Goal: Information Seeking & Learning: Find specific fact

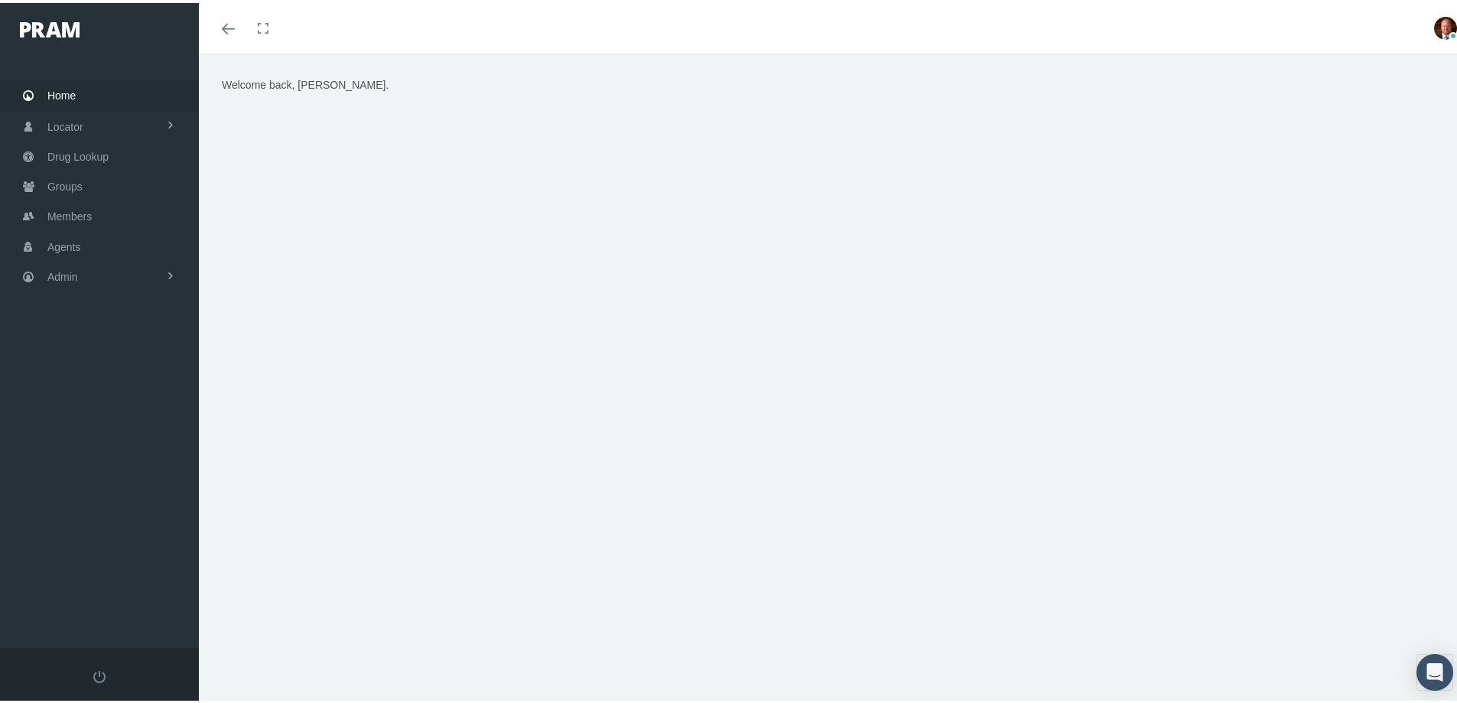
click at [67, 95] on span "Home" at bounding box center [61, 92] width 28 height 29
click at [73, 213] on span "Members" at bounding box center [69, 213] width 44 height 29
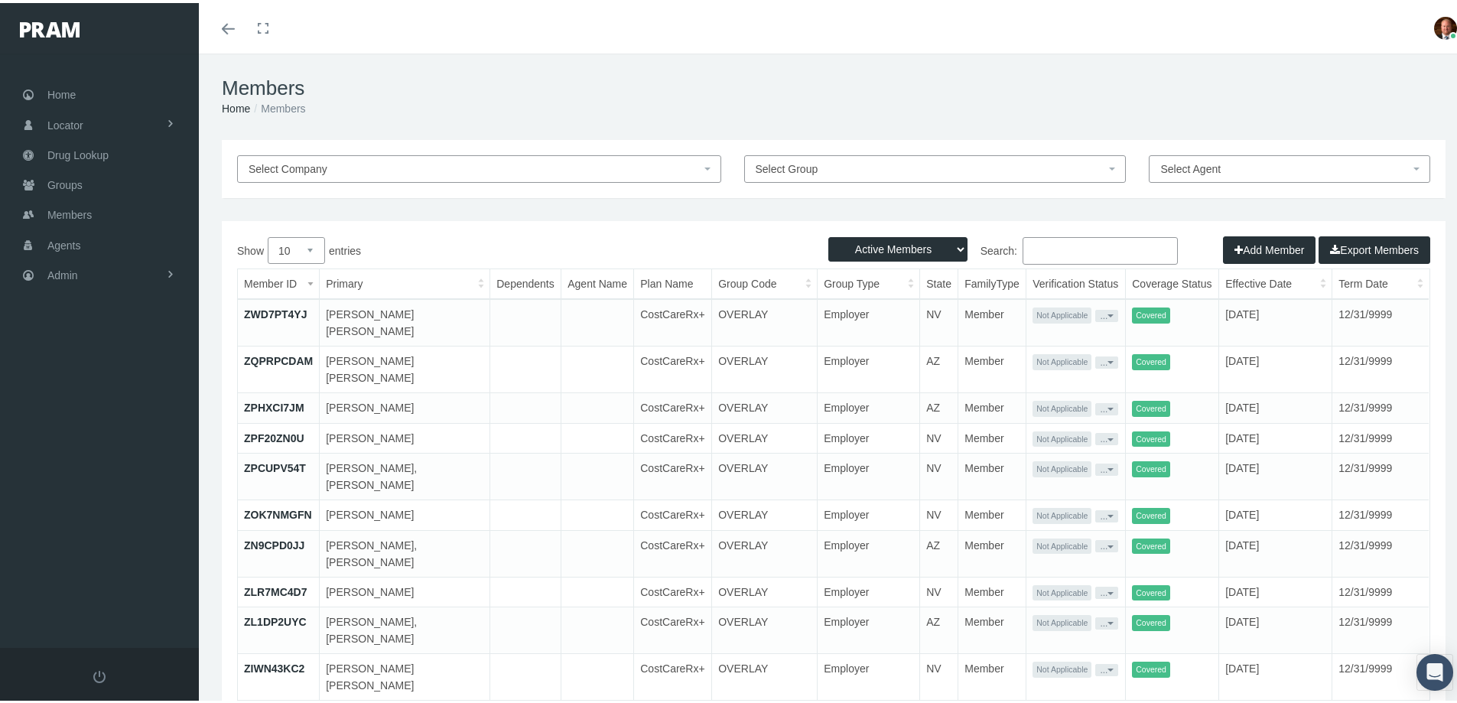
click at [1059, 244] on input "Search:" at bounding box center [1100, 248] width 155 height 28
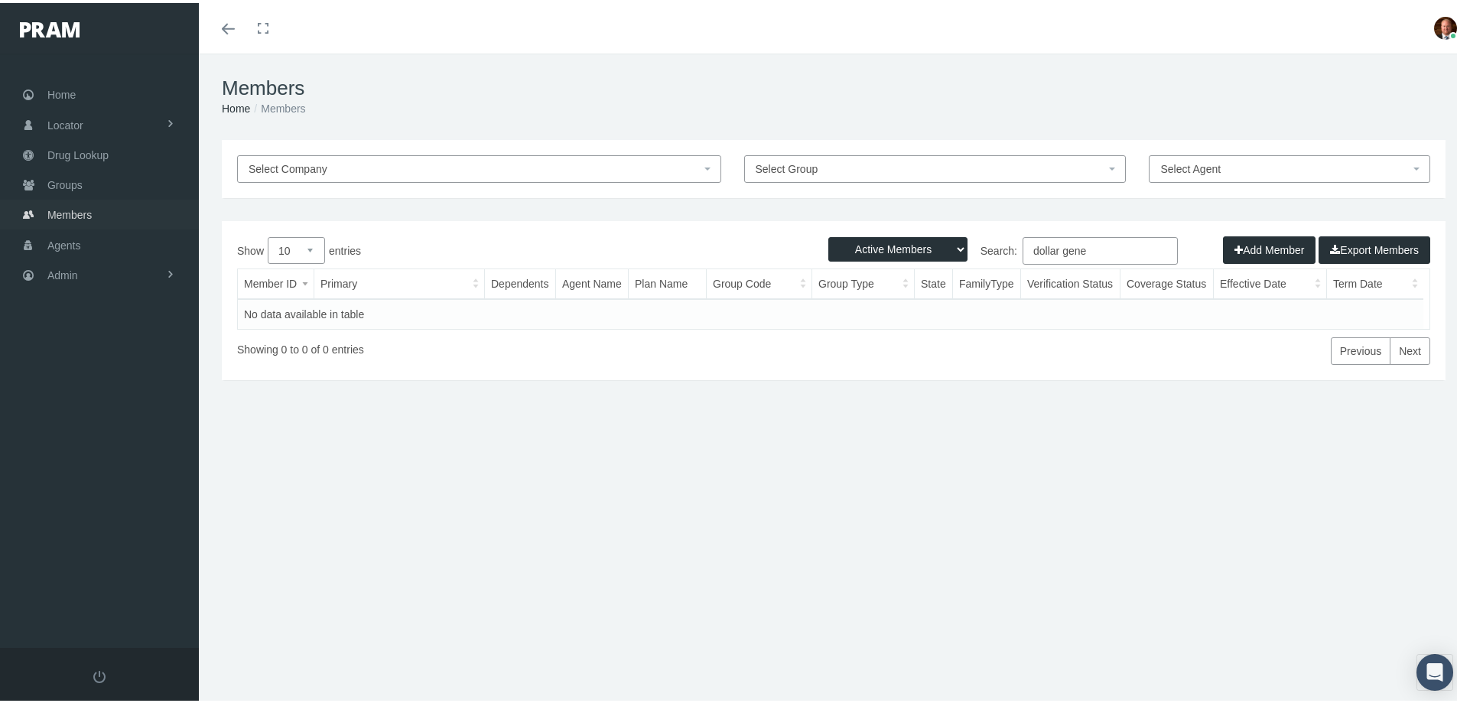
type input "dollar gene"
click at [80, 208] on span "Members" at bounding box center [69, 211] width 44 height 29
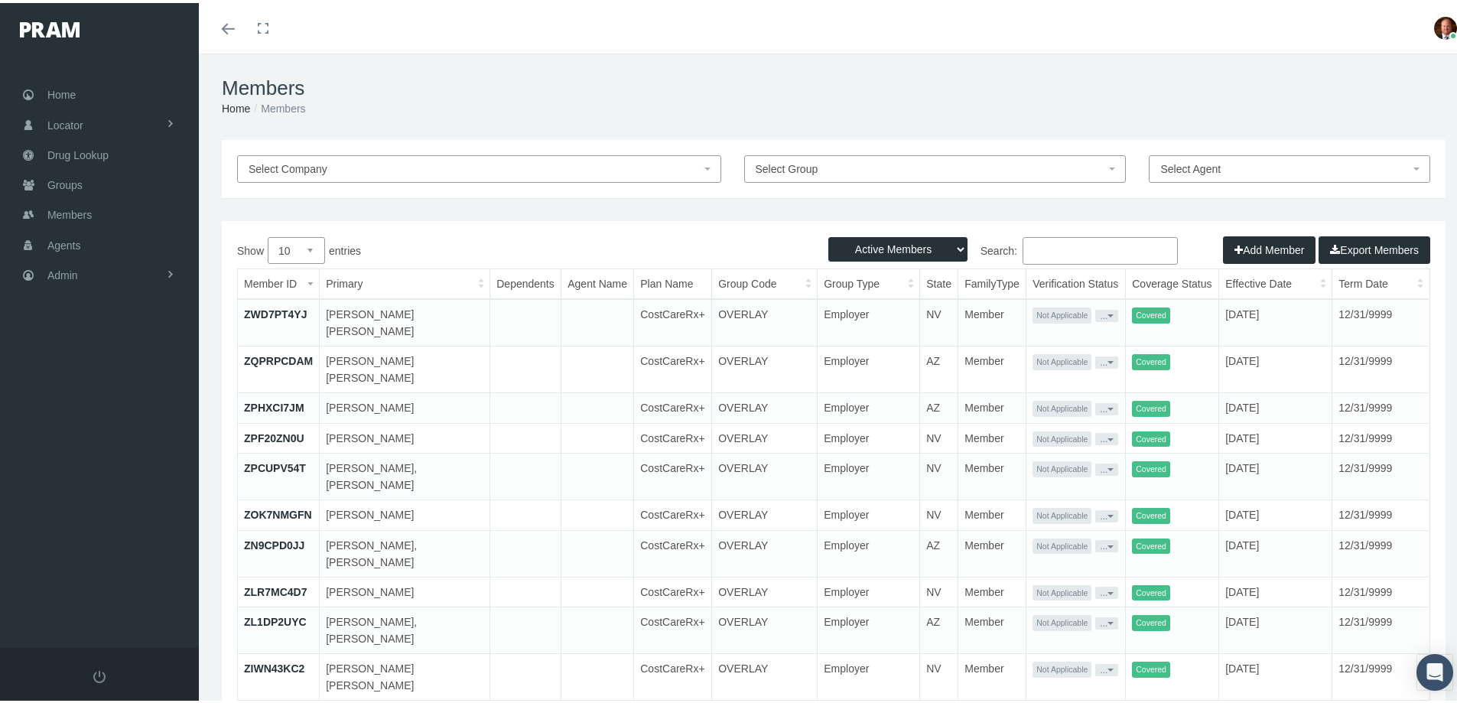
click at [366, 164] on span "Select Company" at bounding box center [475, 166] width 452 height 17
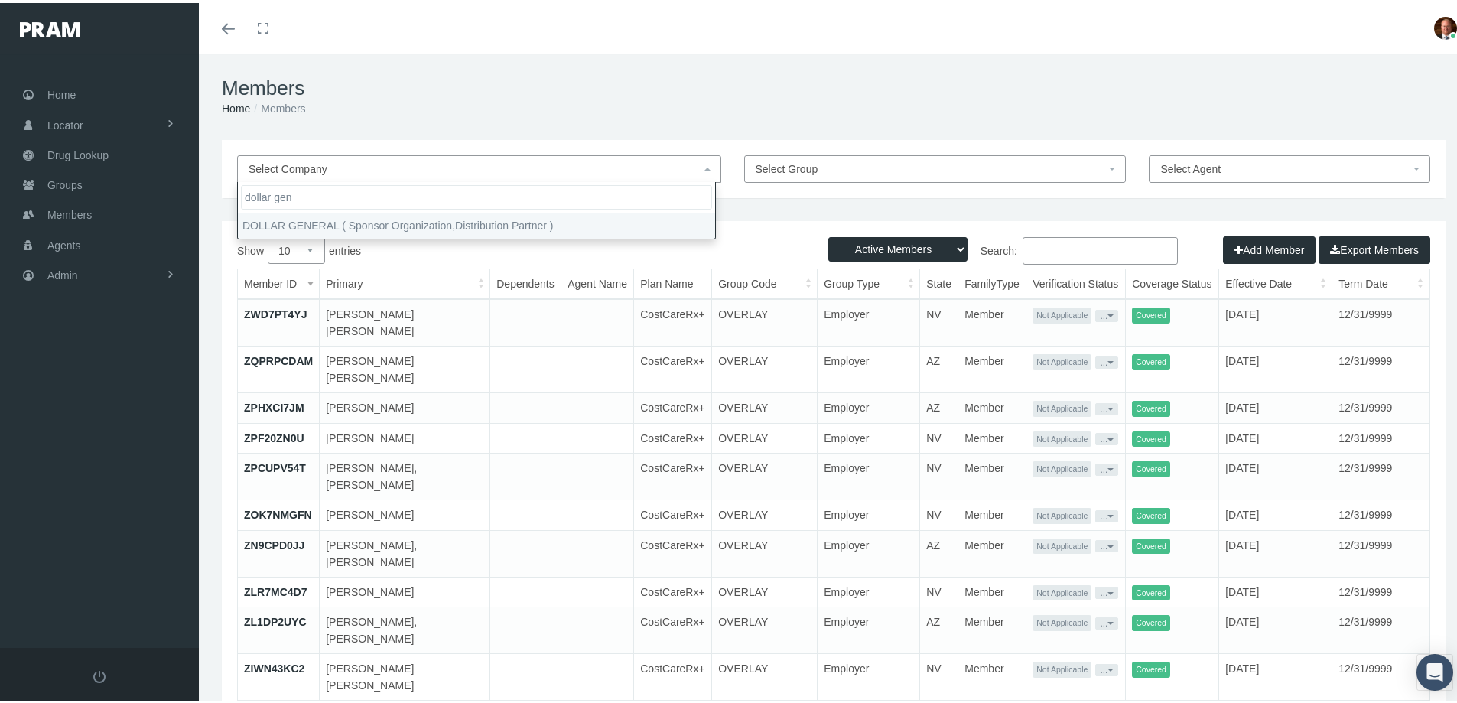
type input "dollar gen"
select select
select select "8000"
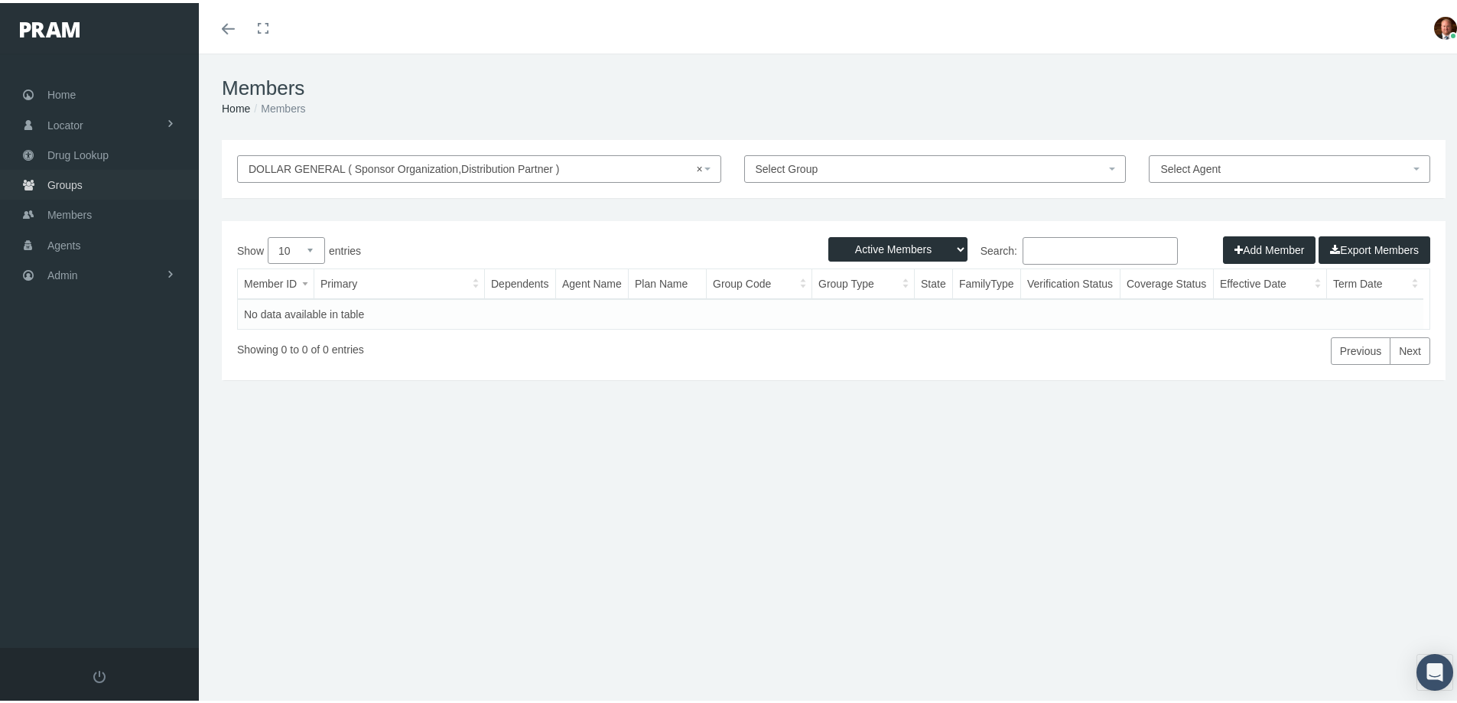
click at [67, 185] on span "Groups" at bounding box center [64, 182] width 35 height 29
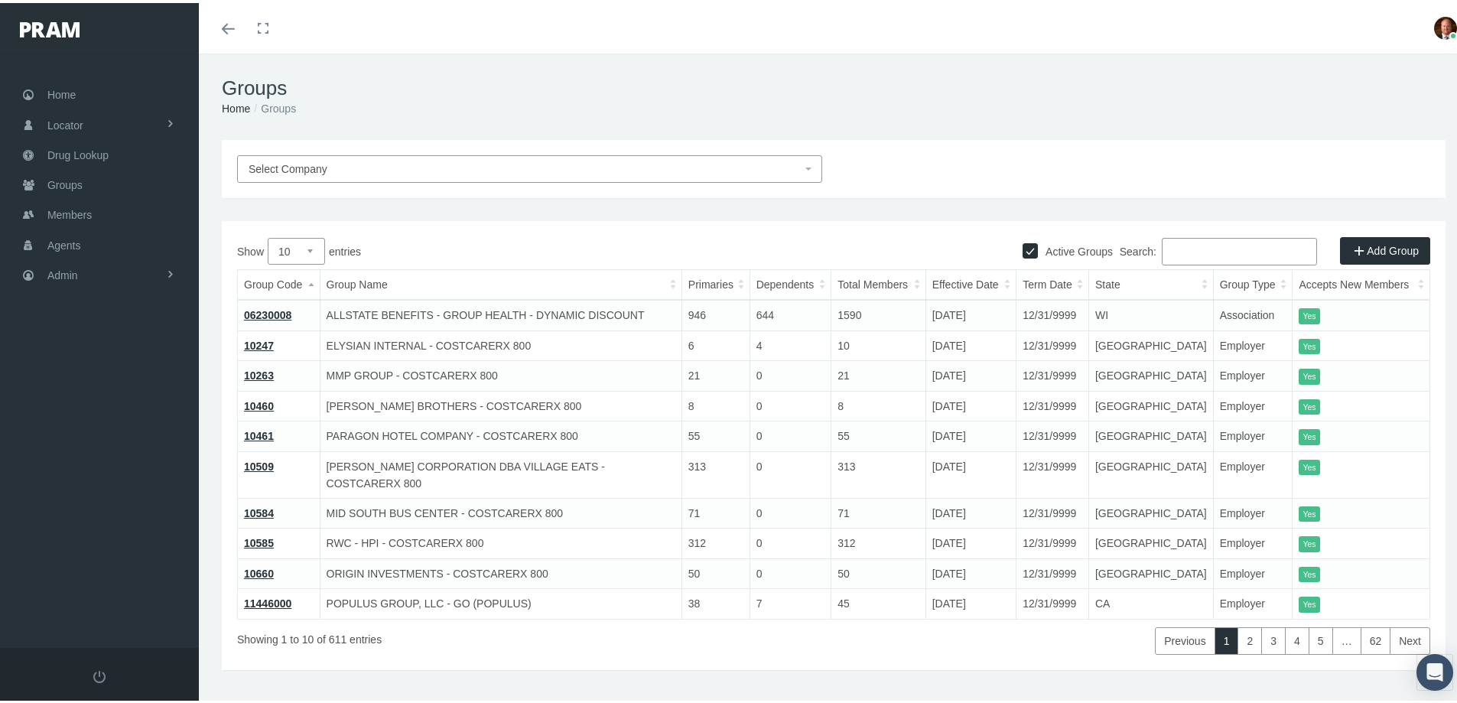
click at [1226, 252] on input "Search:" at bounding box center [1239, 249] width 155 height 28
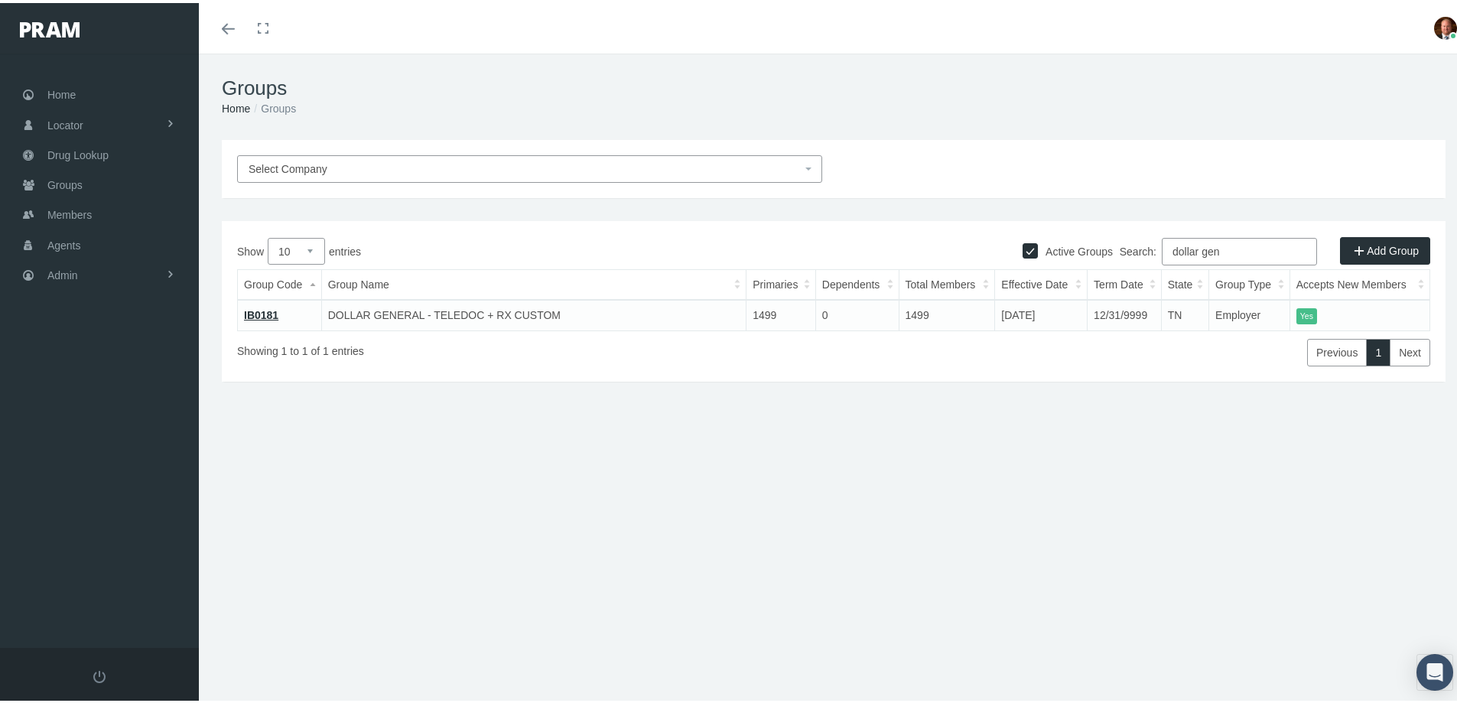
type input "dollar gen"
click at [249, 313] on link "IB0181" at bounding box center [261, 312] width 34 height 12
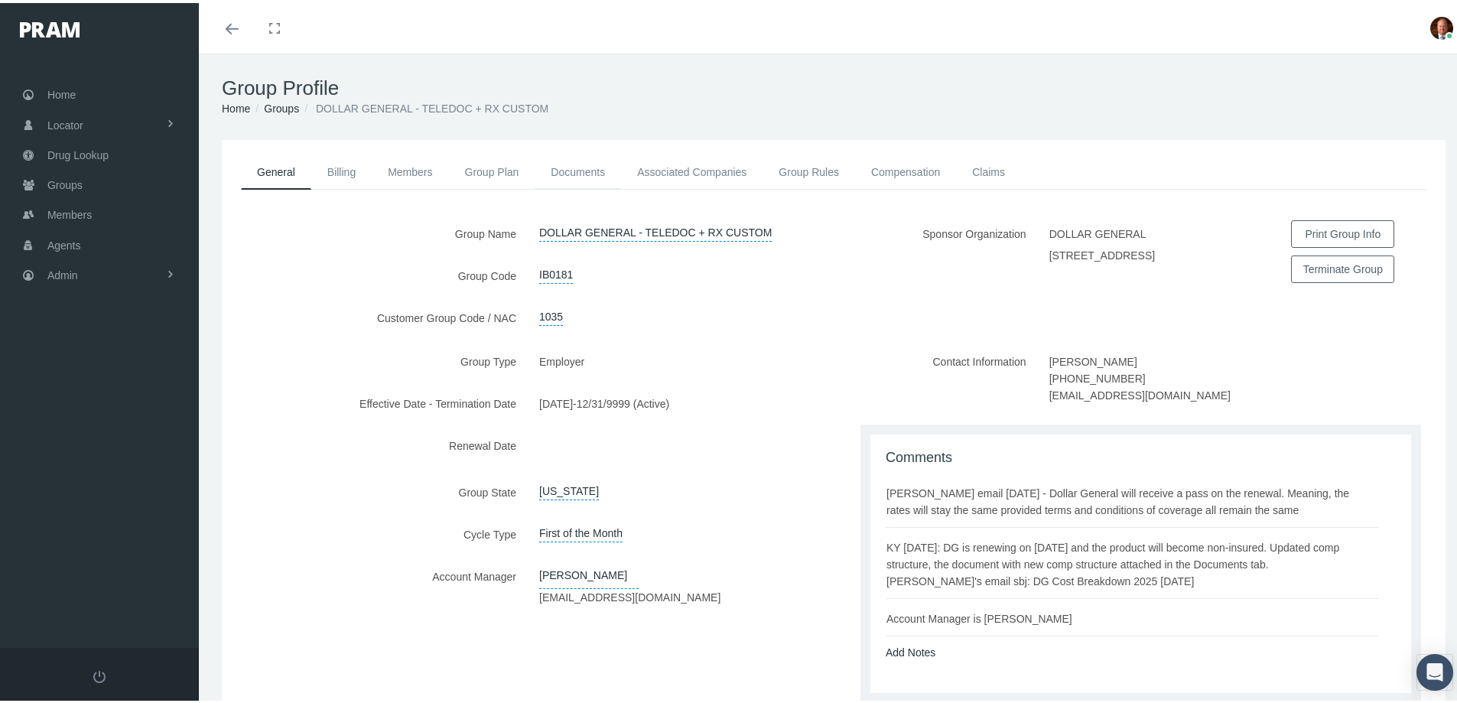
click at [584, 165] on link "Documents" at bounding box center [578, 169] width 86 height 34
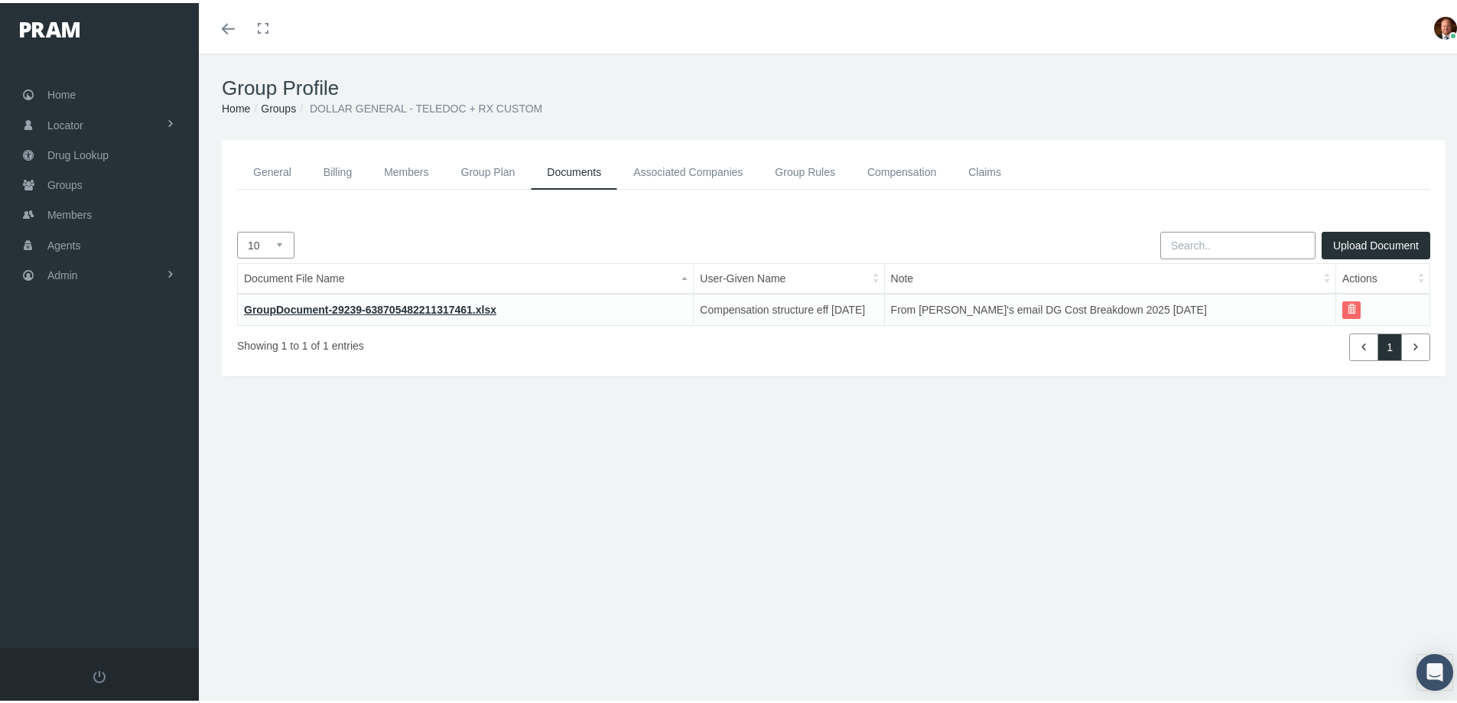
click at [447, 311] on link "GroupDocument-29239-638705482211317461.xlsx" at bounding box center [370, 307] width 252 height 12
click at [70, 210] on span "Members" at bounding box center [69, 211] width 44 height 29
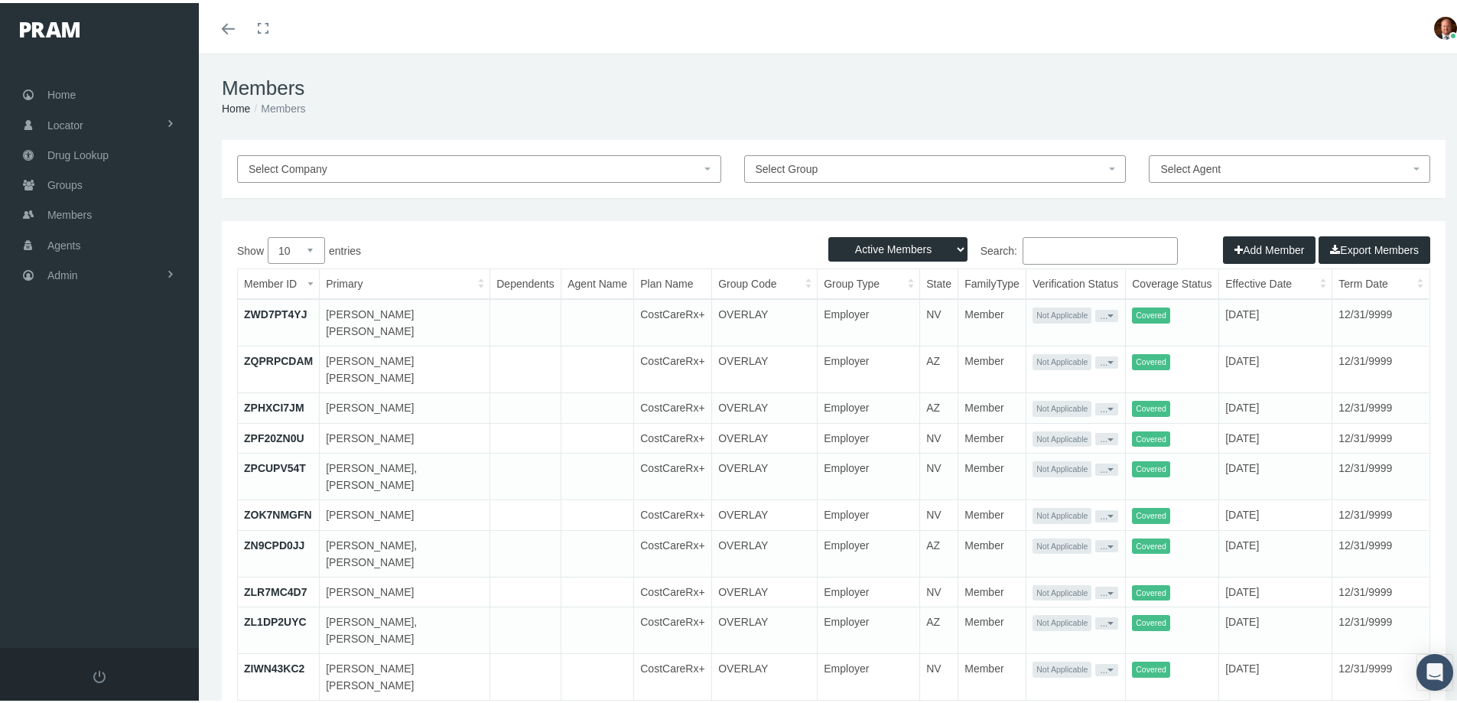
click at [870, 164] on span "Select Group" at bounding box center [931, 166] width 350 height 17
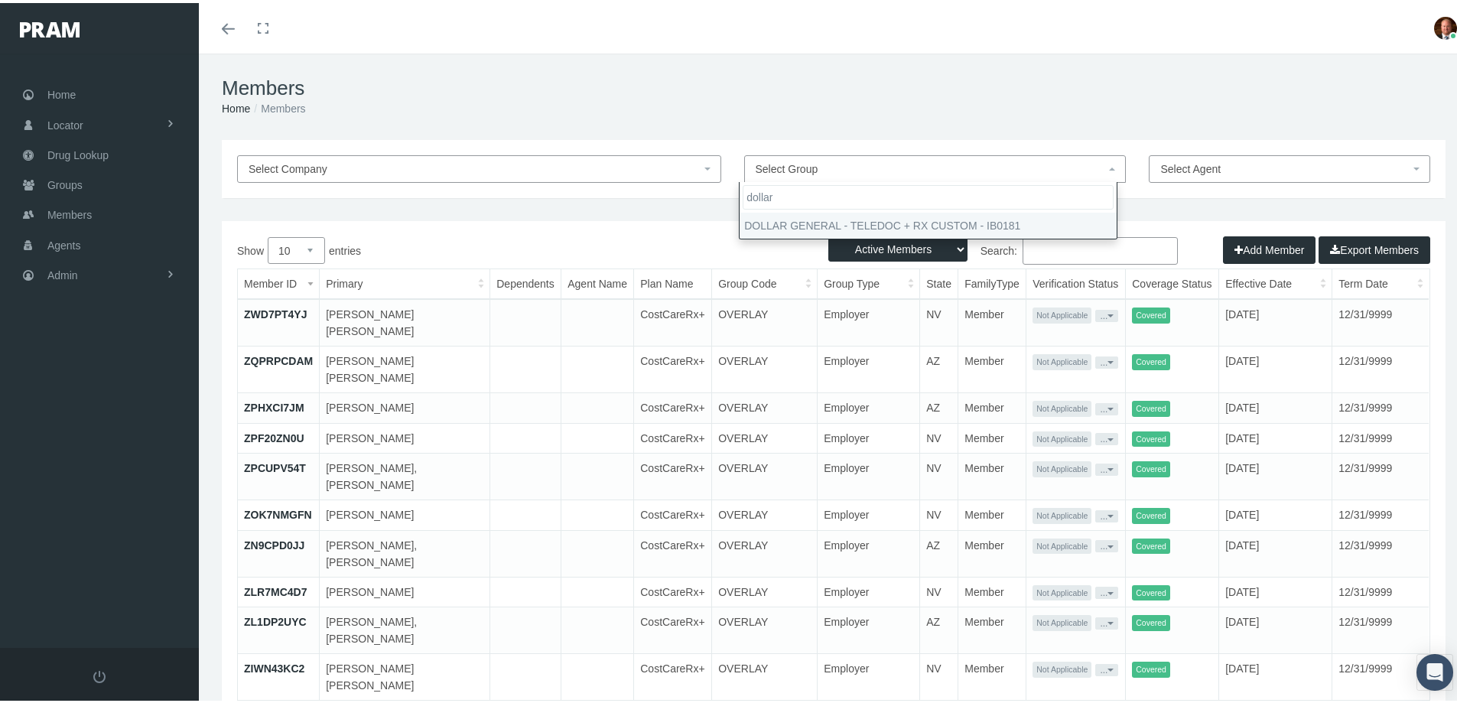
type input "dollar"
select select "29239"
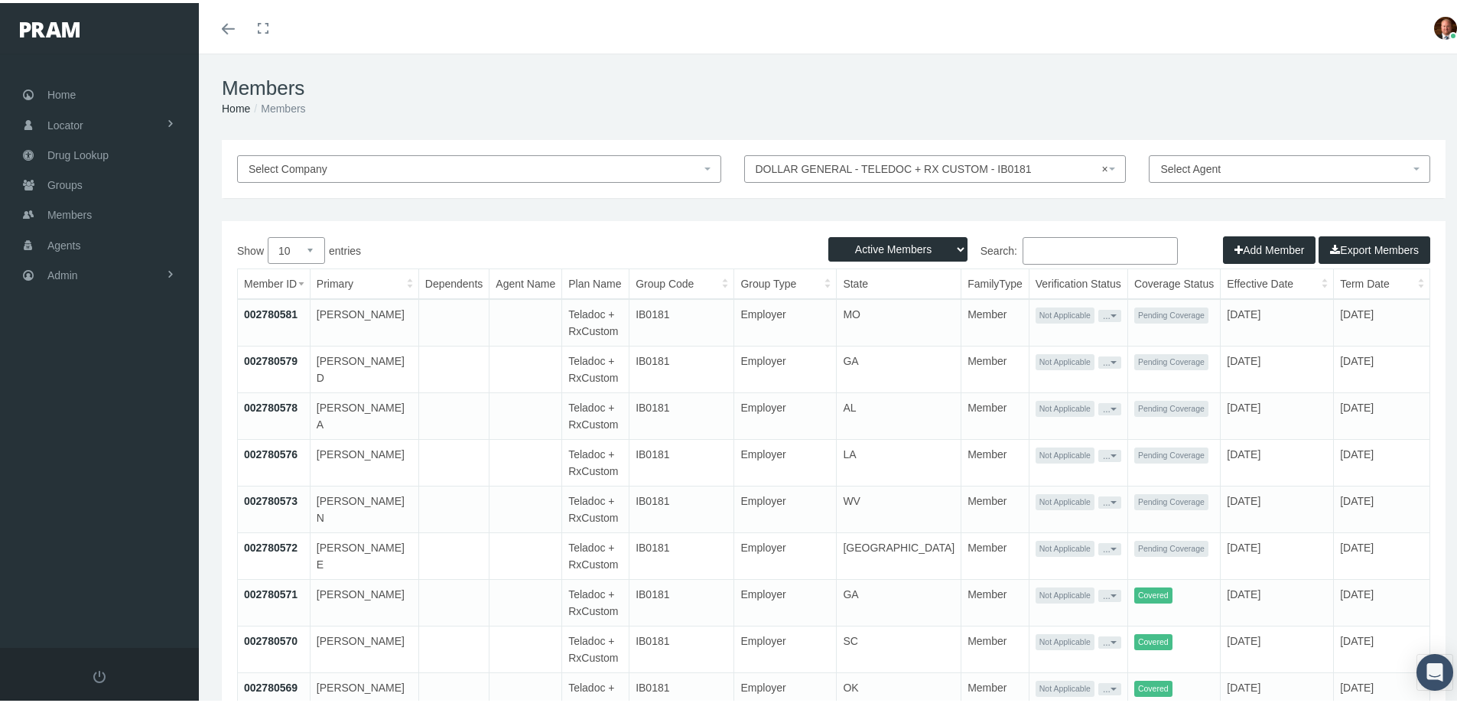
click at [275, 588] on link "002780571" at bounding box center [271, 591] width 54 height 12
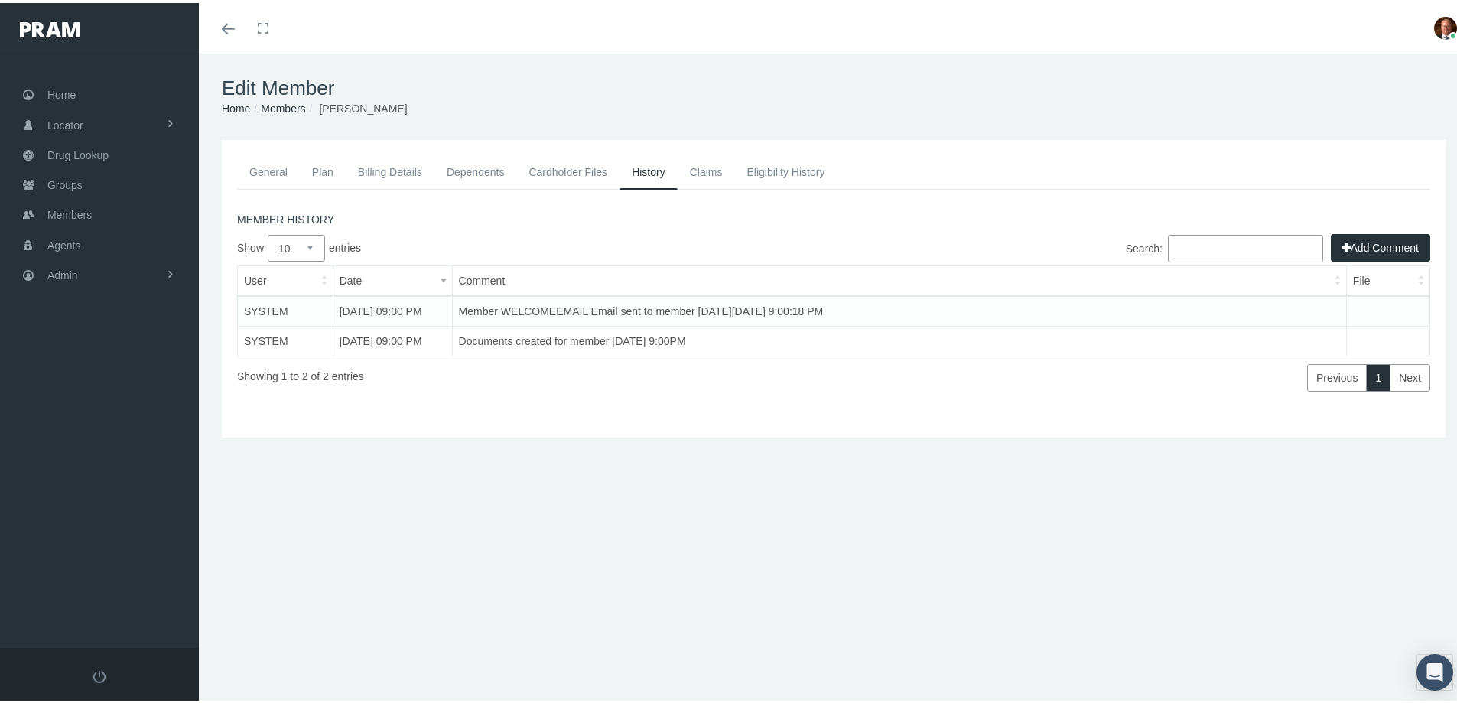
click at [574, 170] on link "Cardholder Files" at bounding box center [567, 169] width 103 height 34
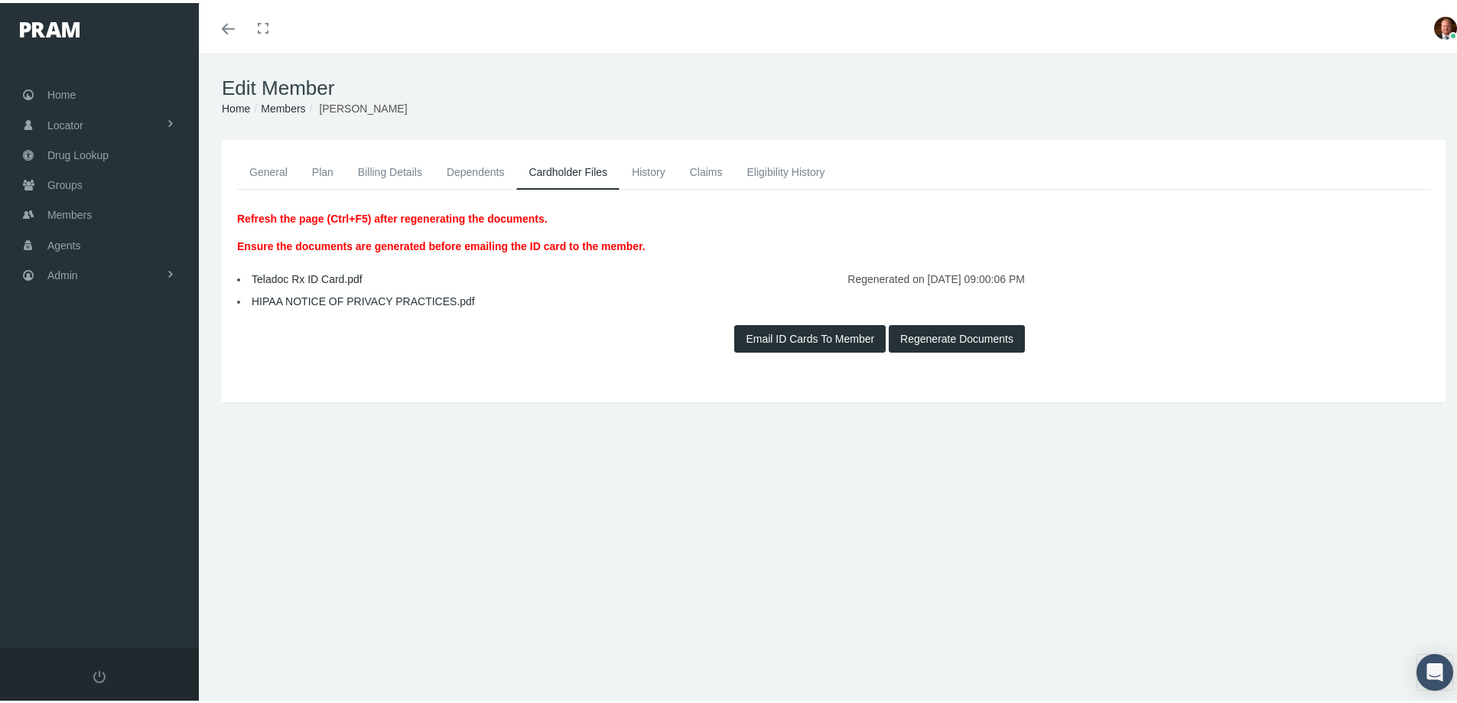
click at [701, 164] on link "Claims" at bounding box center [706, 169] width 57 height 34
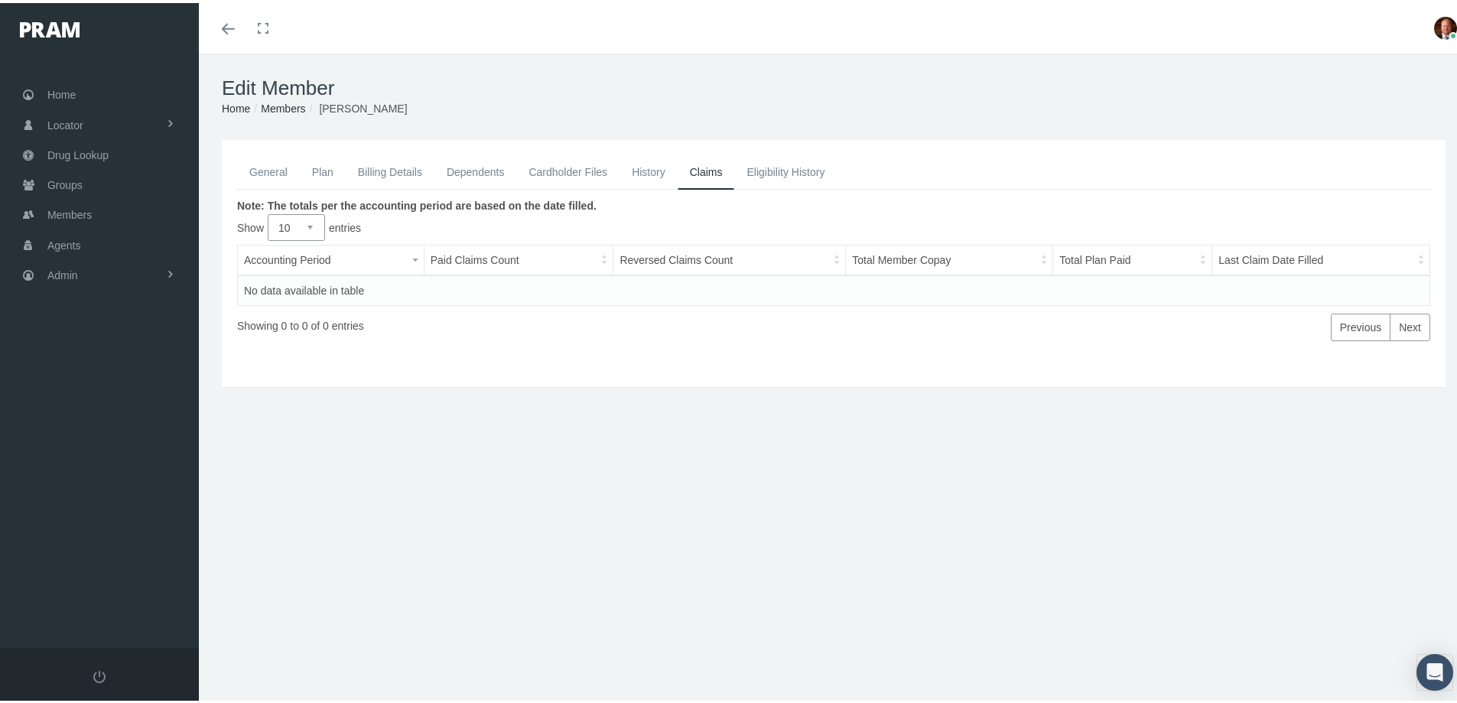
click at [643, 176] on link "History" at bounding box center [649, 169] width 58 height 34
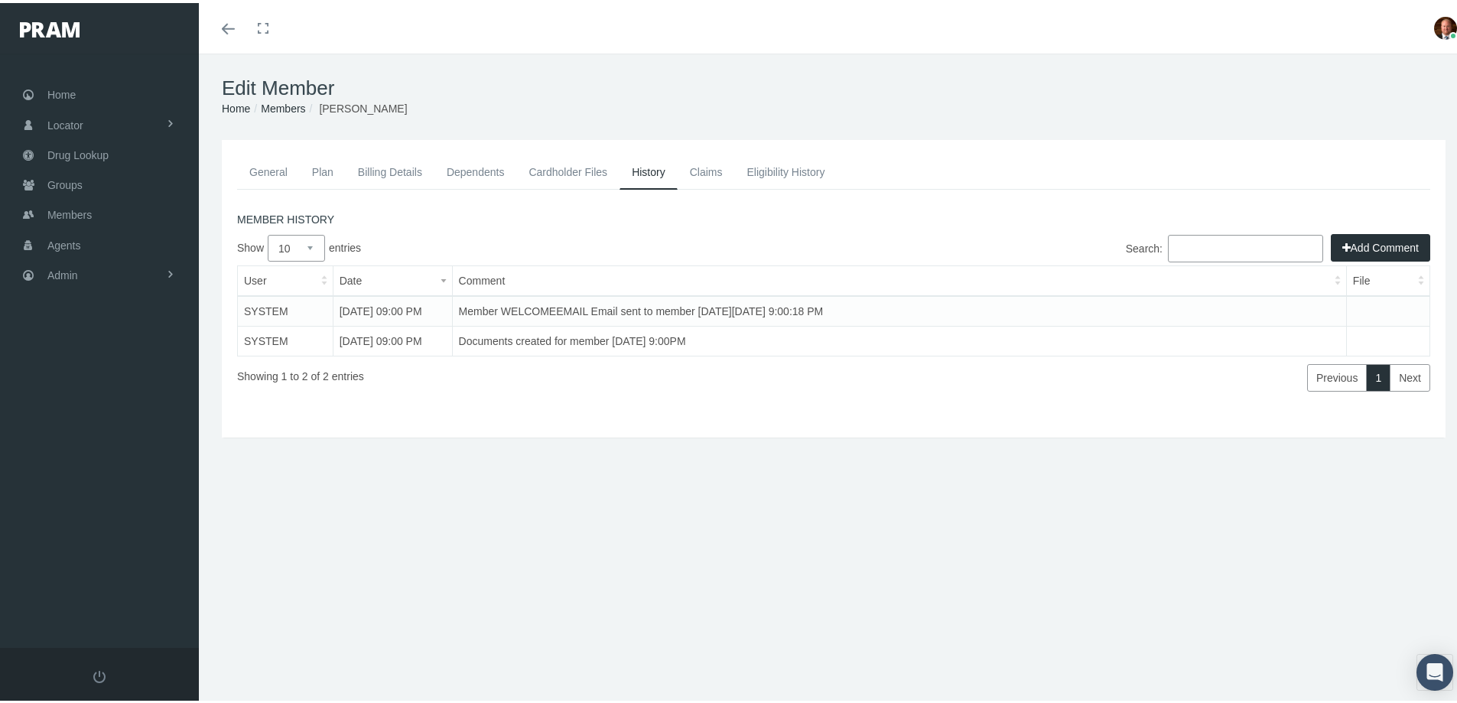
click at [376, 167] on link "Billing Details" at bounding box center [390, 169] width 89 height 34
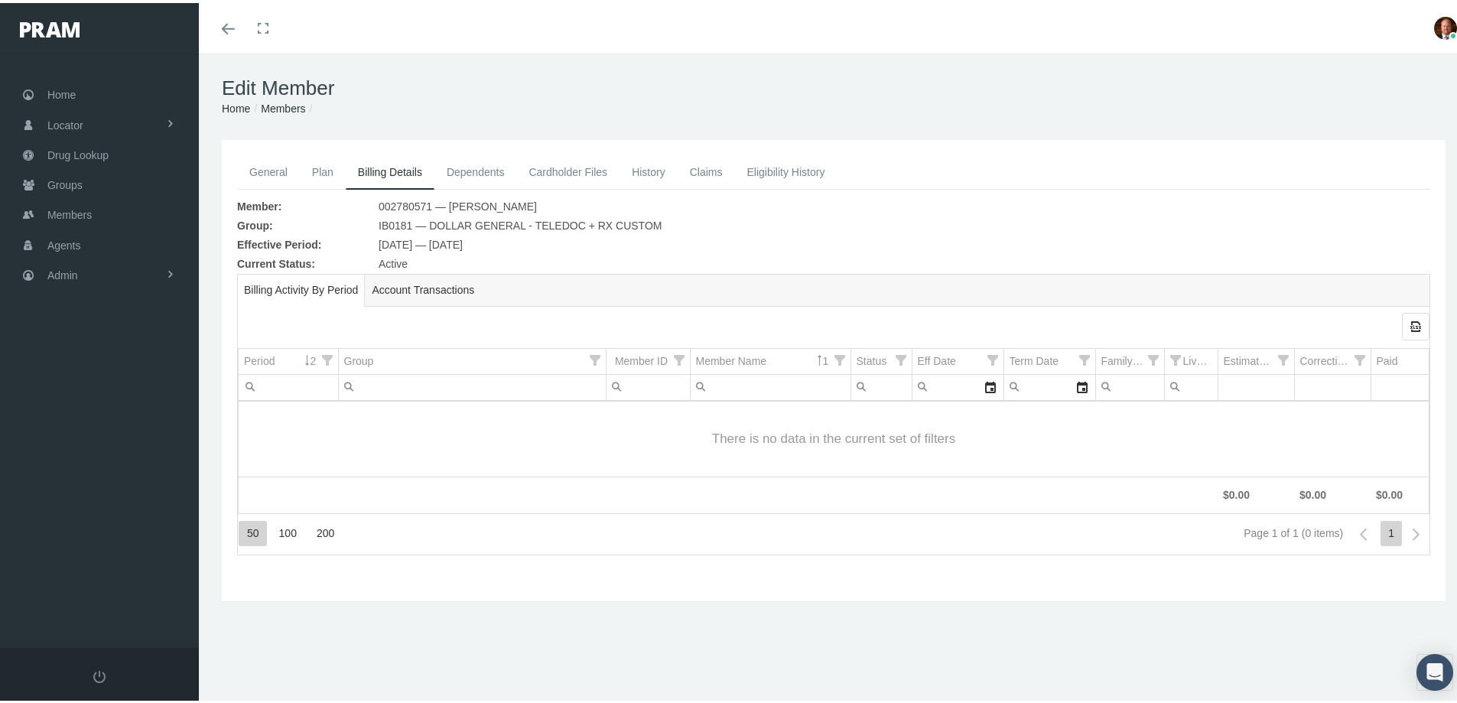
click at [318, 174] on link "Plan" at bounding box center [323, 169] width 46 height 34
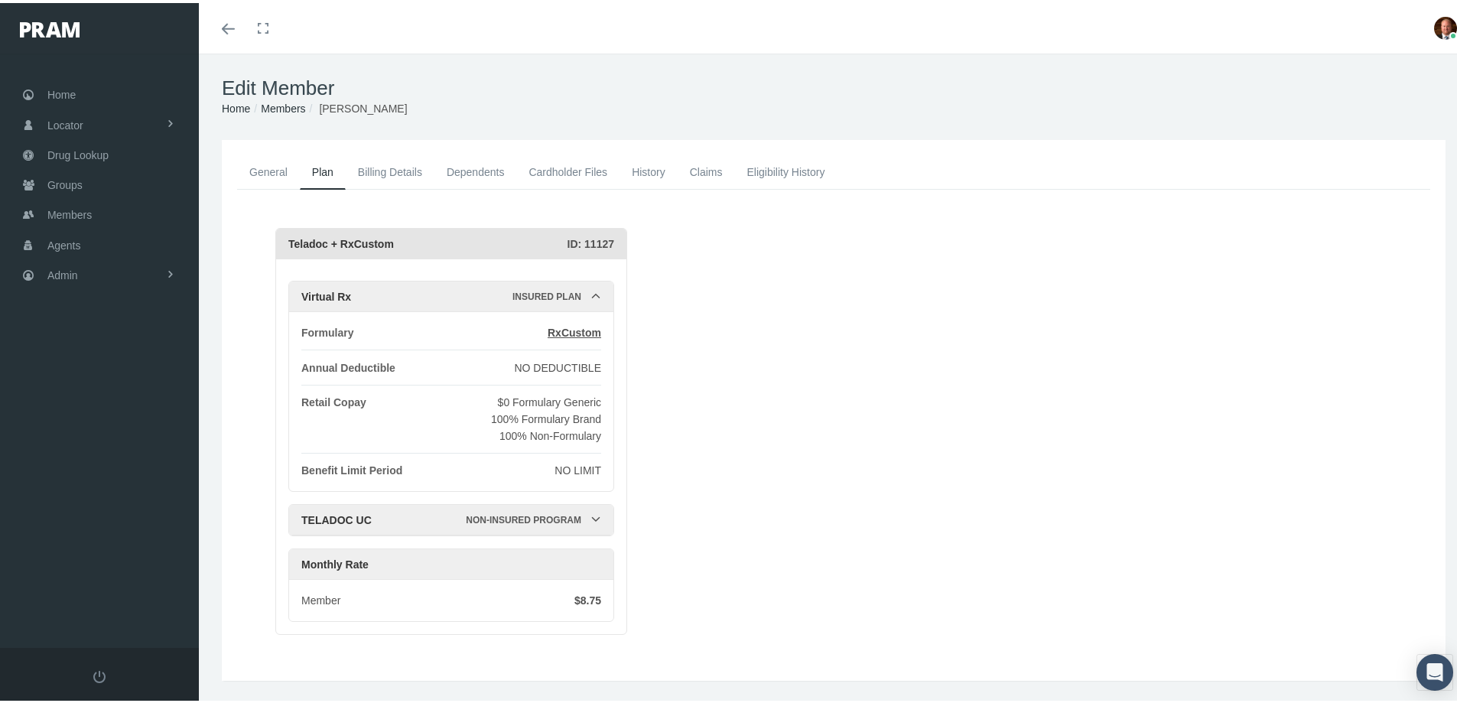
scroll to position [37, 0]
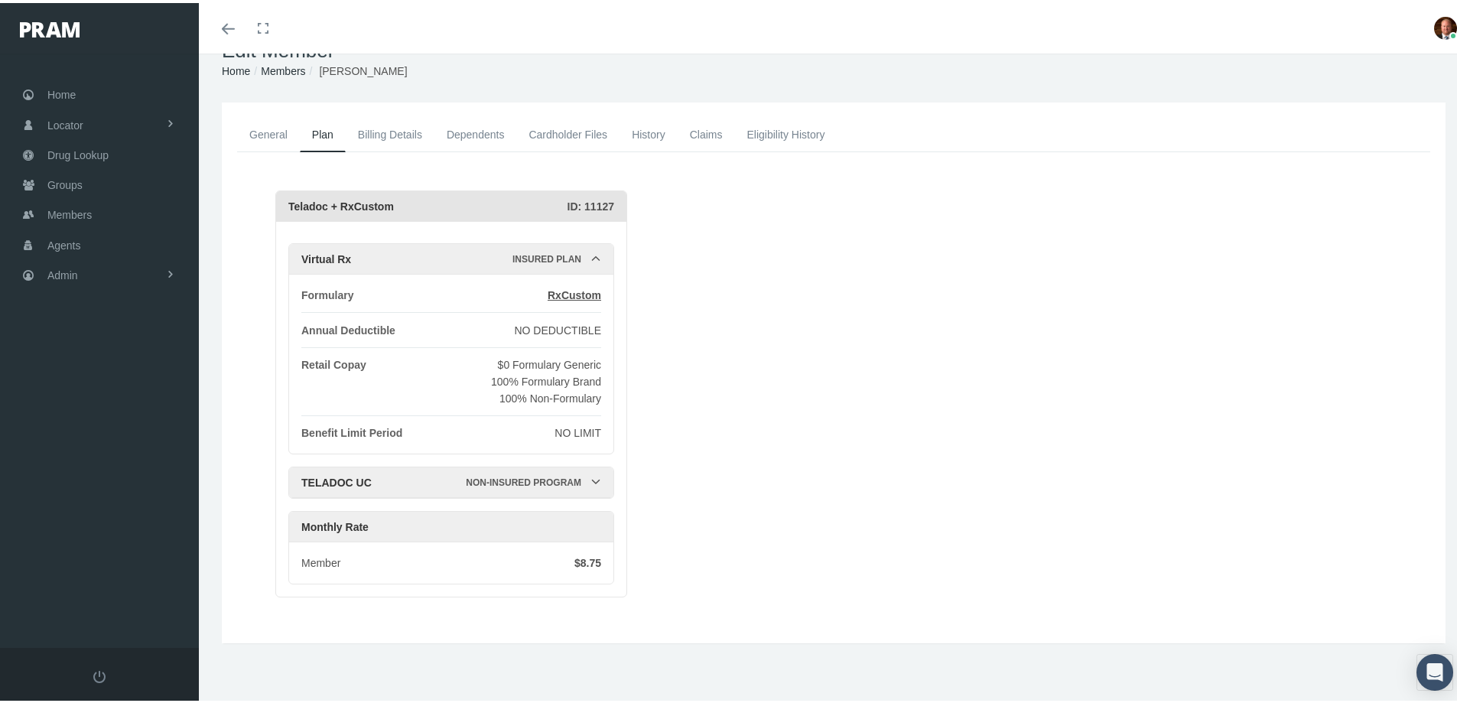
click at [596, 476] on icon at bounding box center [595, 478] width 11 height 11
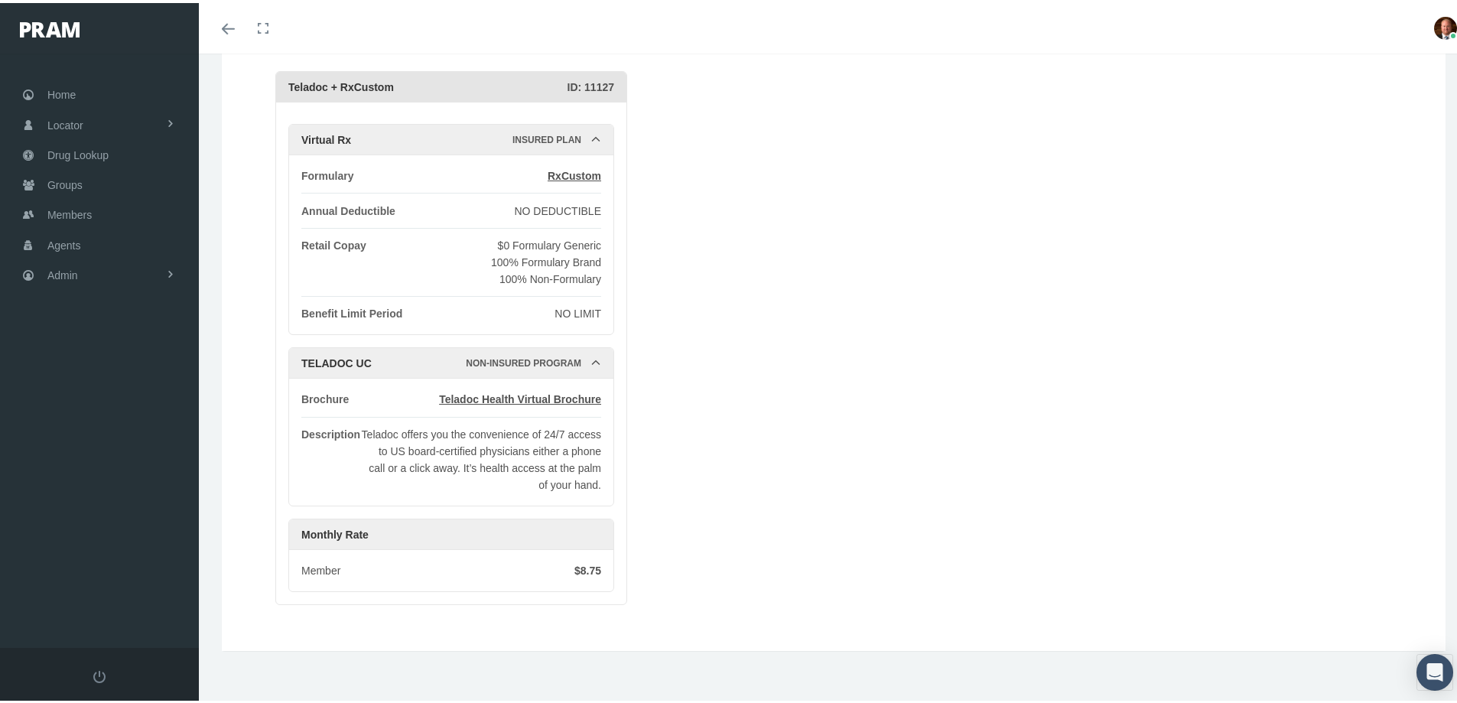
scroll to position [164, 0]
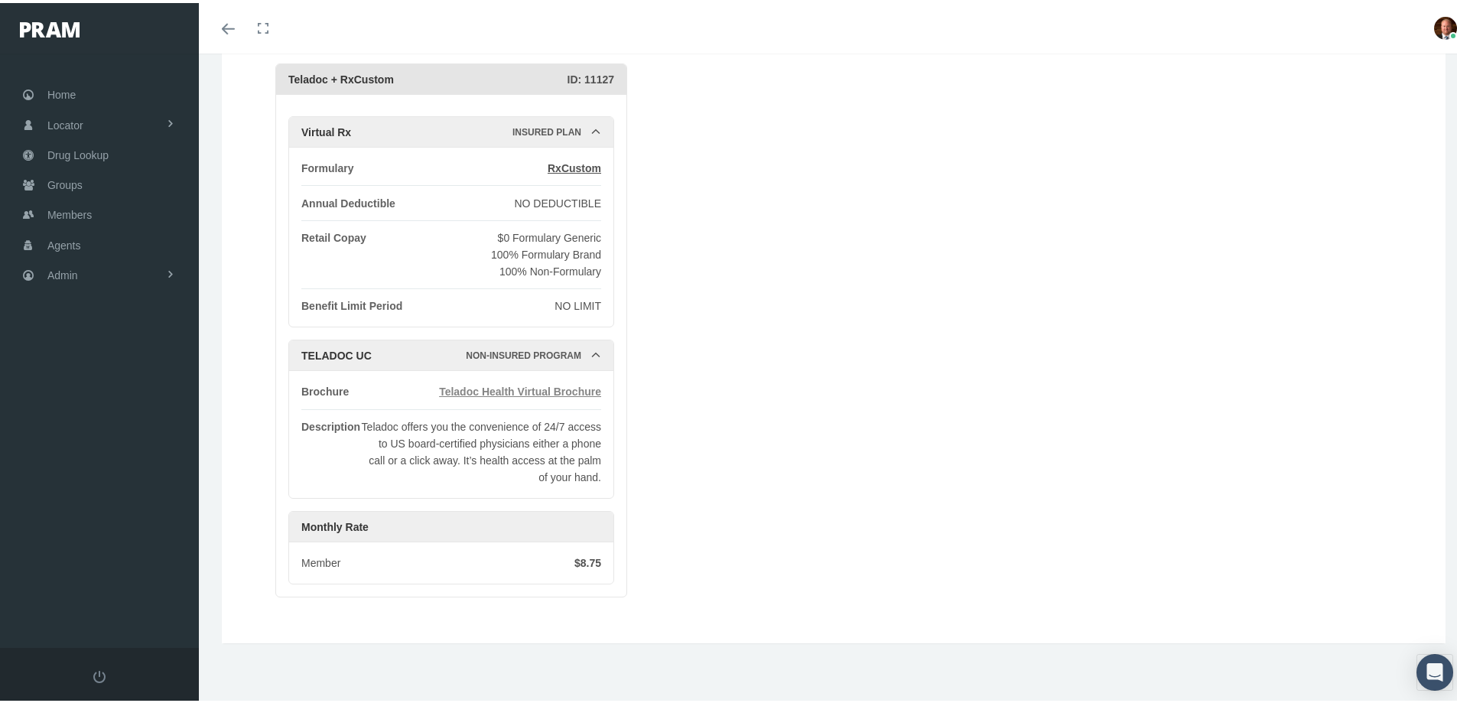
click at [542, 389] on span "Teladoc Health Virtual Brochure" at bounding box center [520, 388] width 162 height 12
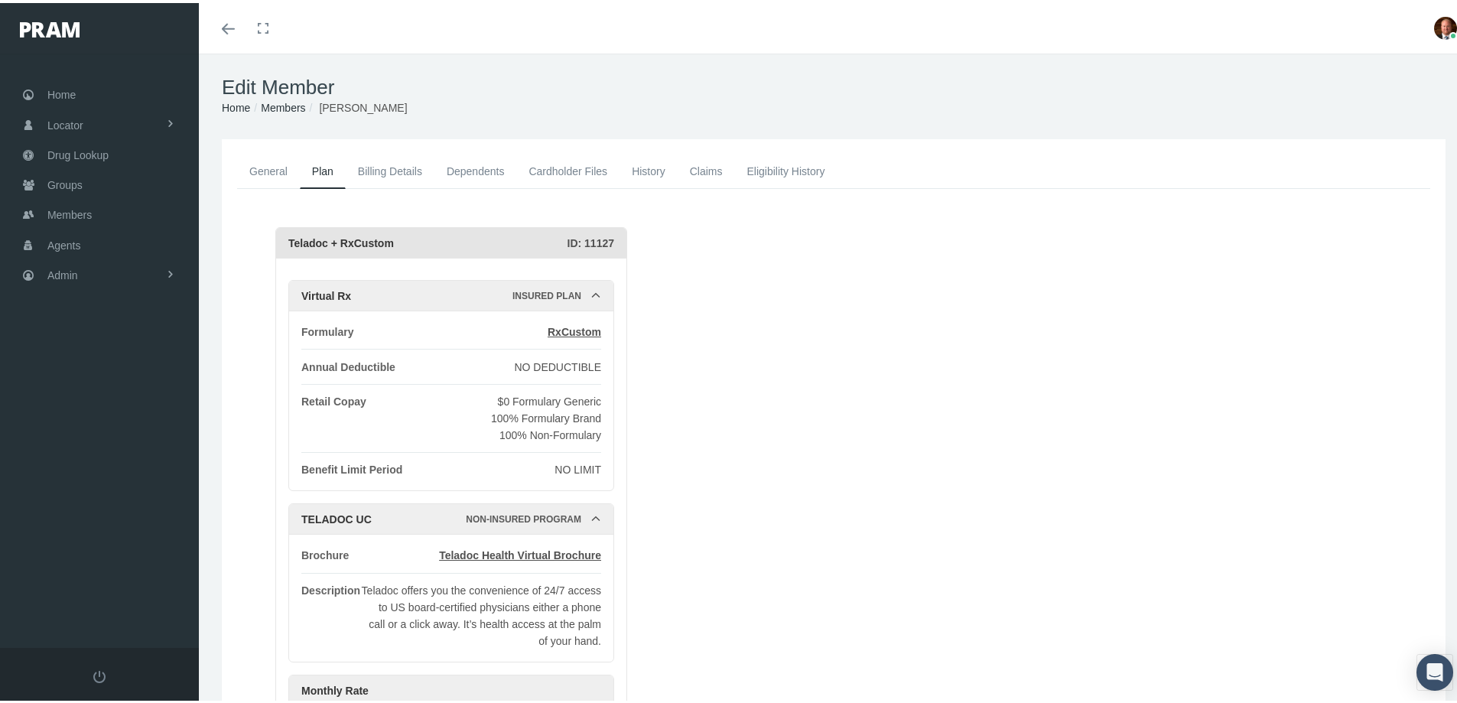
scroll to position [0, 0]
click at [574, 331] on span "RxCustom" at bounding box center [575, 330] width 54 height 12
